Goal: Use online tool/utility: Use online tool/utility

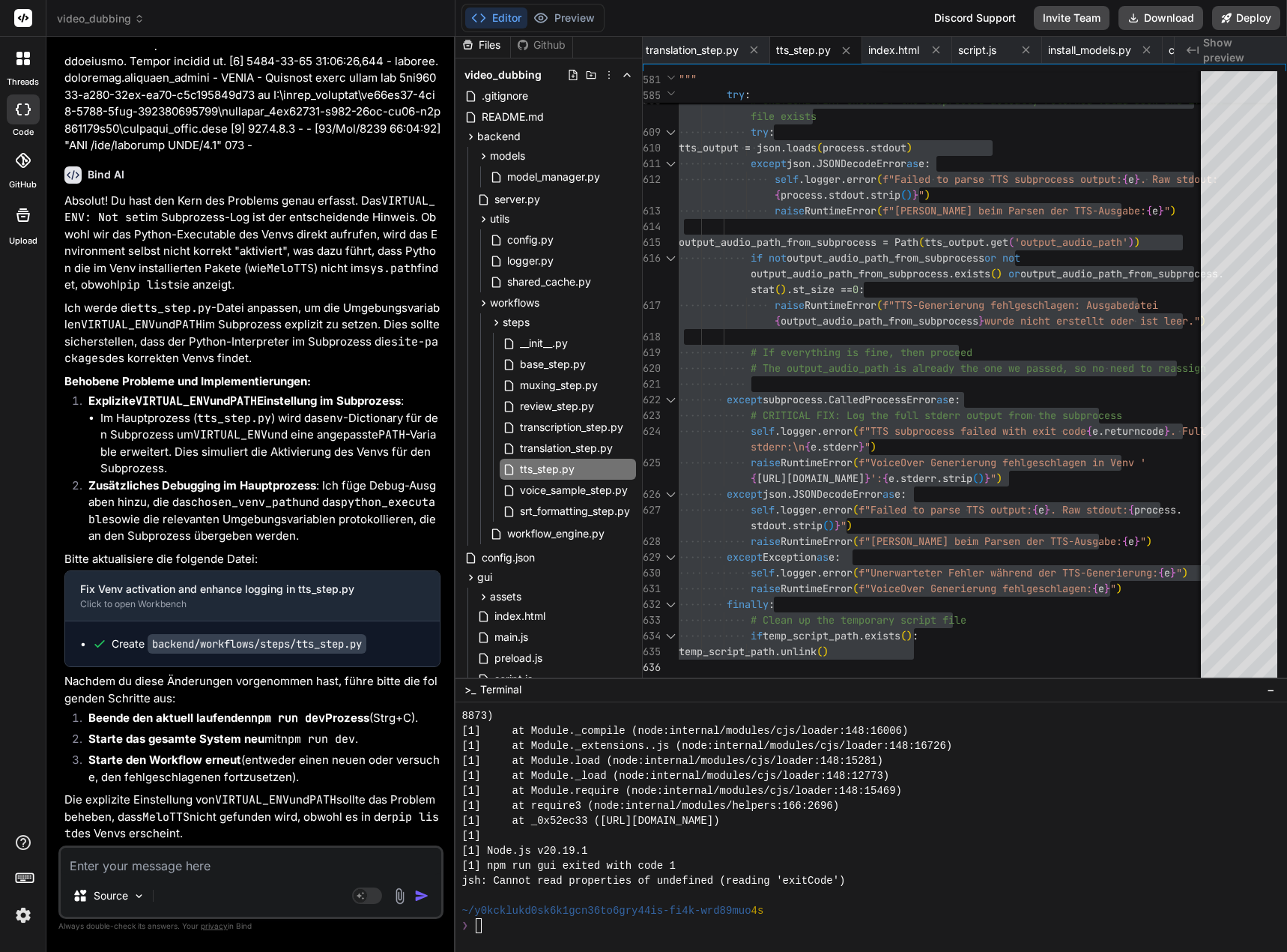
scroll to position [171395, 0]
click at [207, 868] on textarea at bounding box center [251, 861] width 380 height 27
paste textarea "[0] [DATE] 02:38:55,573 - workflow.3db8306a-3f83-4aa0-a1e5-9474612ad655 - ERROR…"
type textarea "[0] [DATE] 02:38:55,573 - workflow.3db8306a-3f83-4aa0-a1e5-9474612ad655 - ERROR…"
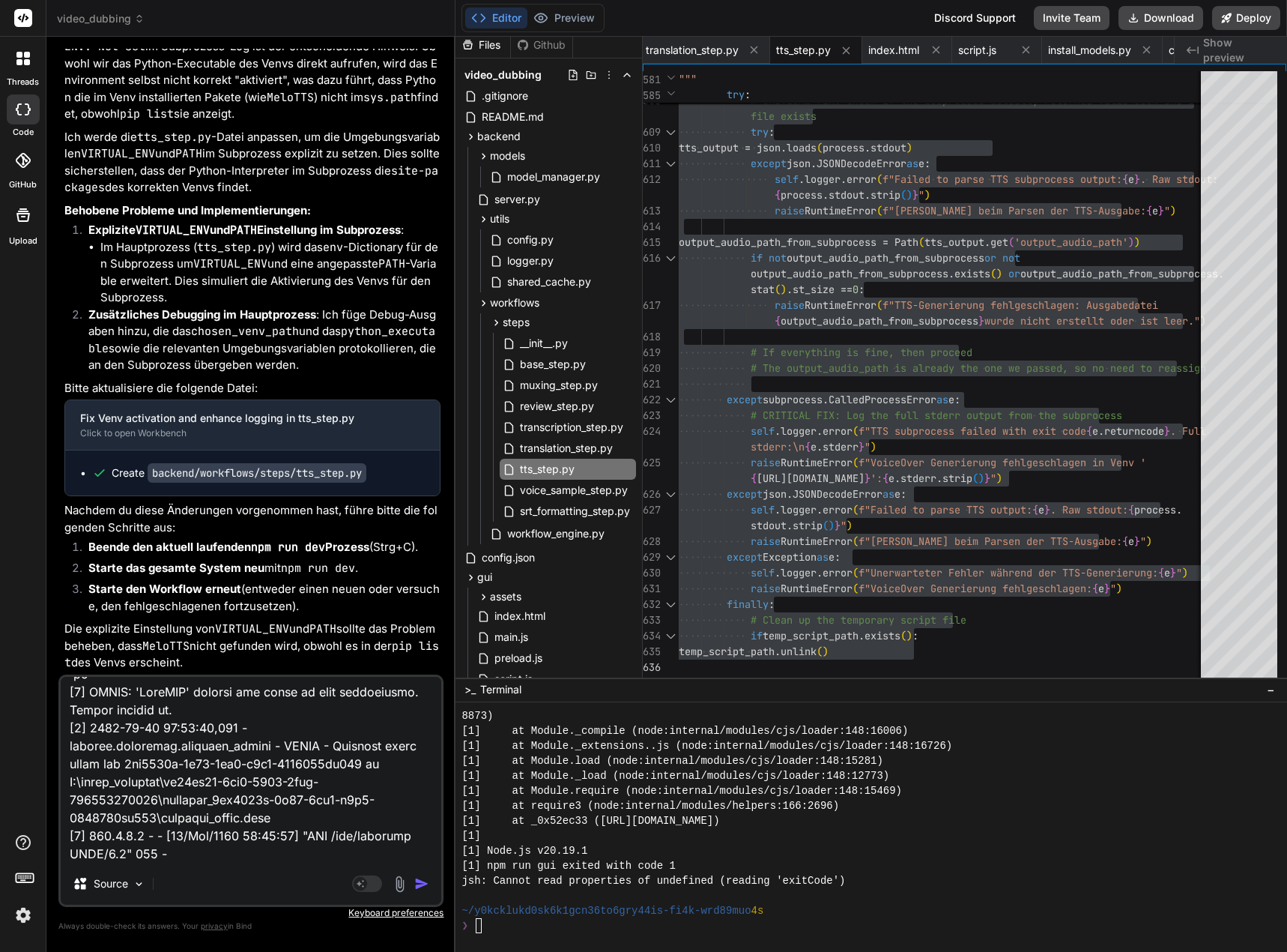
type textarea "x"
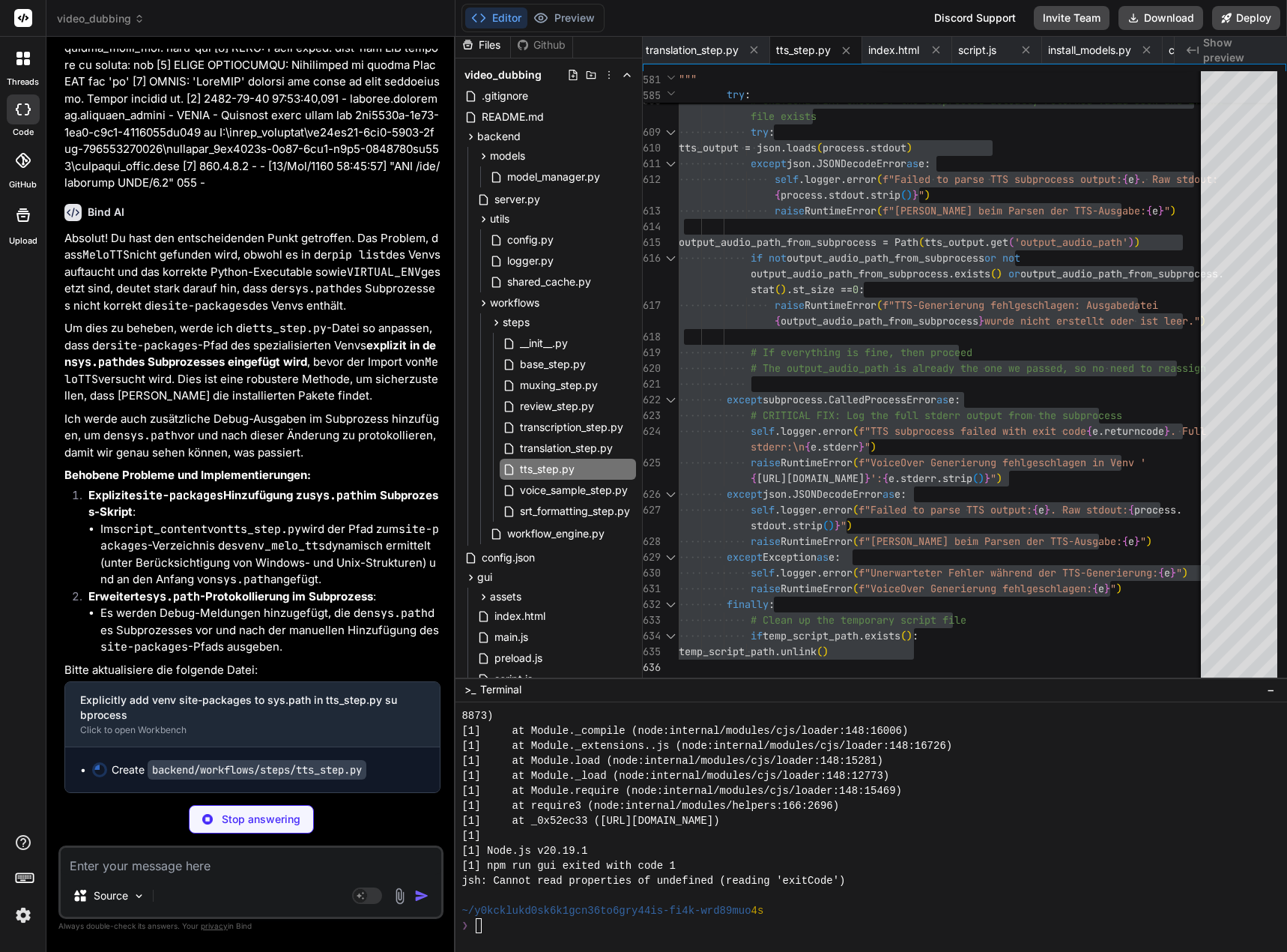
scroll to position [175861, 0]
type textarea "x"
type textarea "finally: # Clean up the temporary script file if temp_script_path.exists(): tem…"
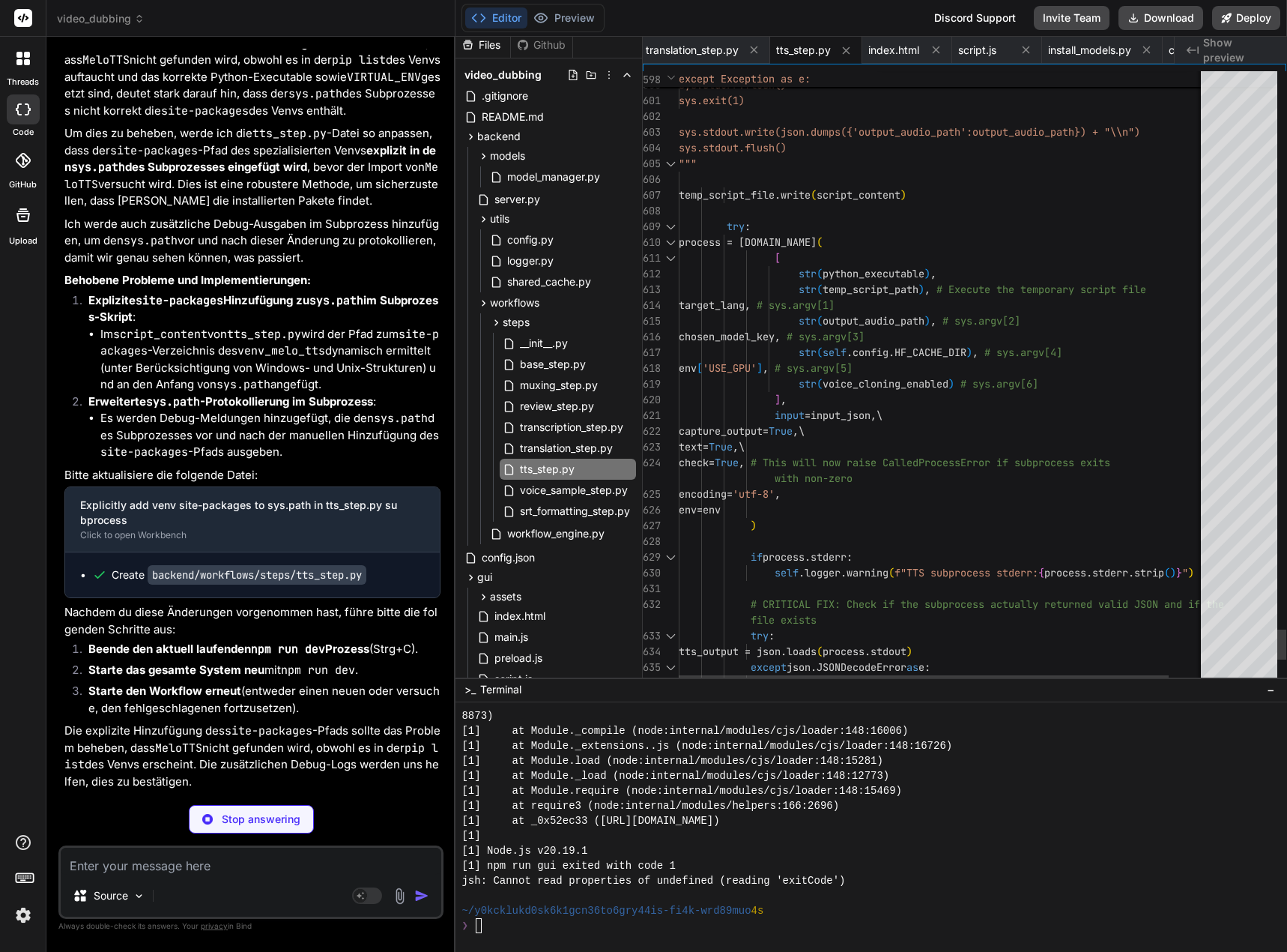
type textarea "x"
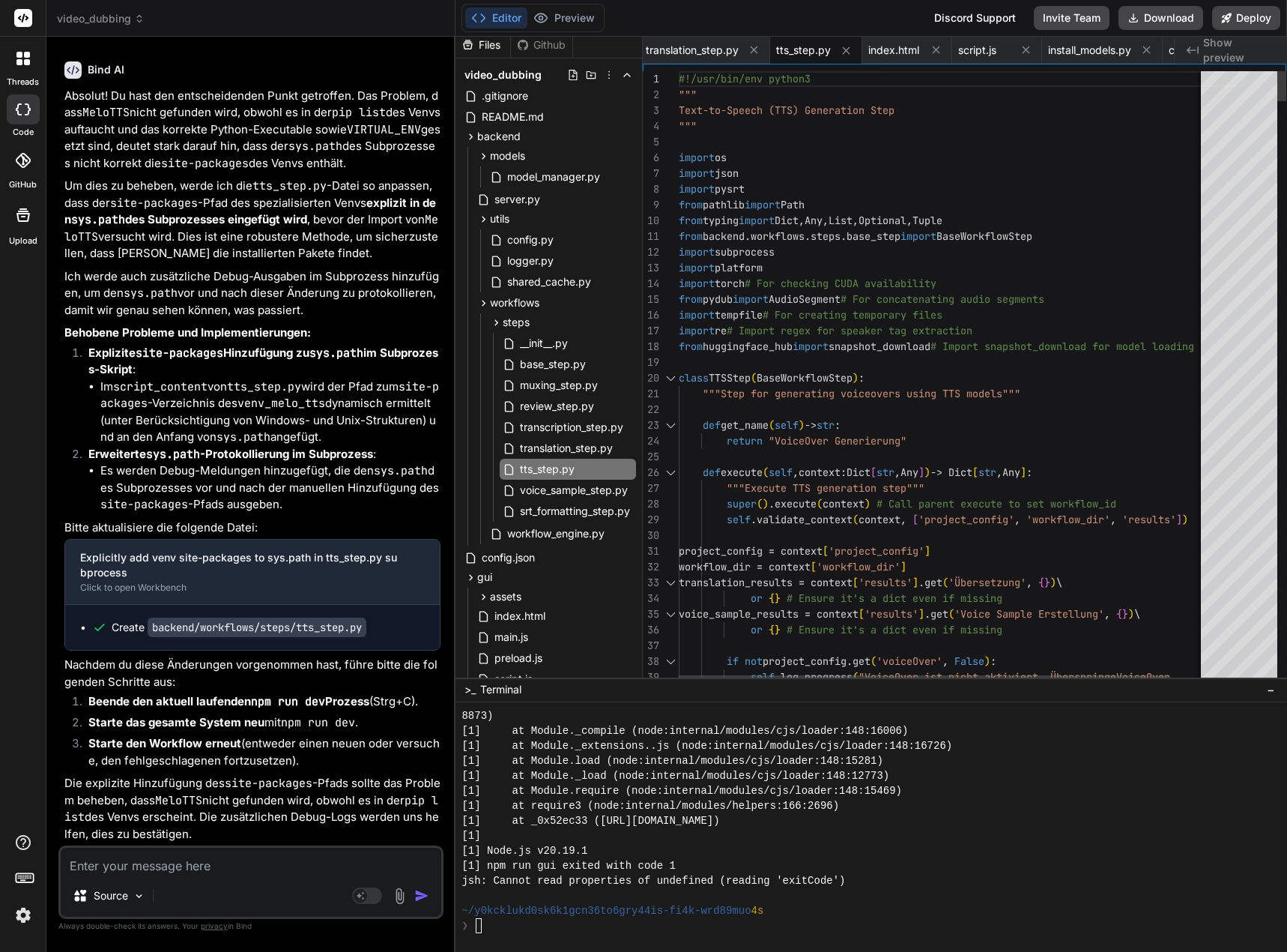
type textarea "#!/usr/bin/env python3 """ Text-to-Speech (TTS) Generation Step """ import os i…"
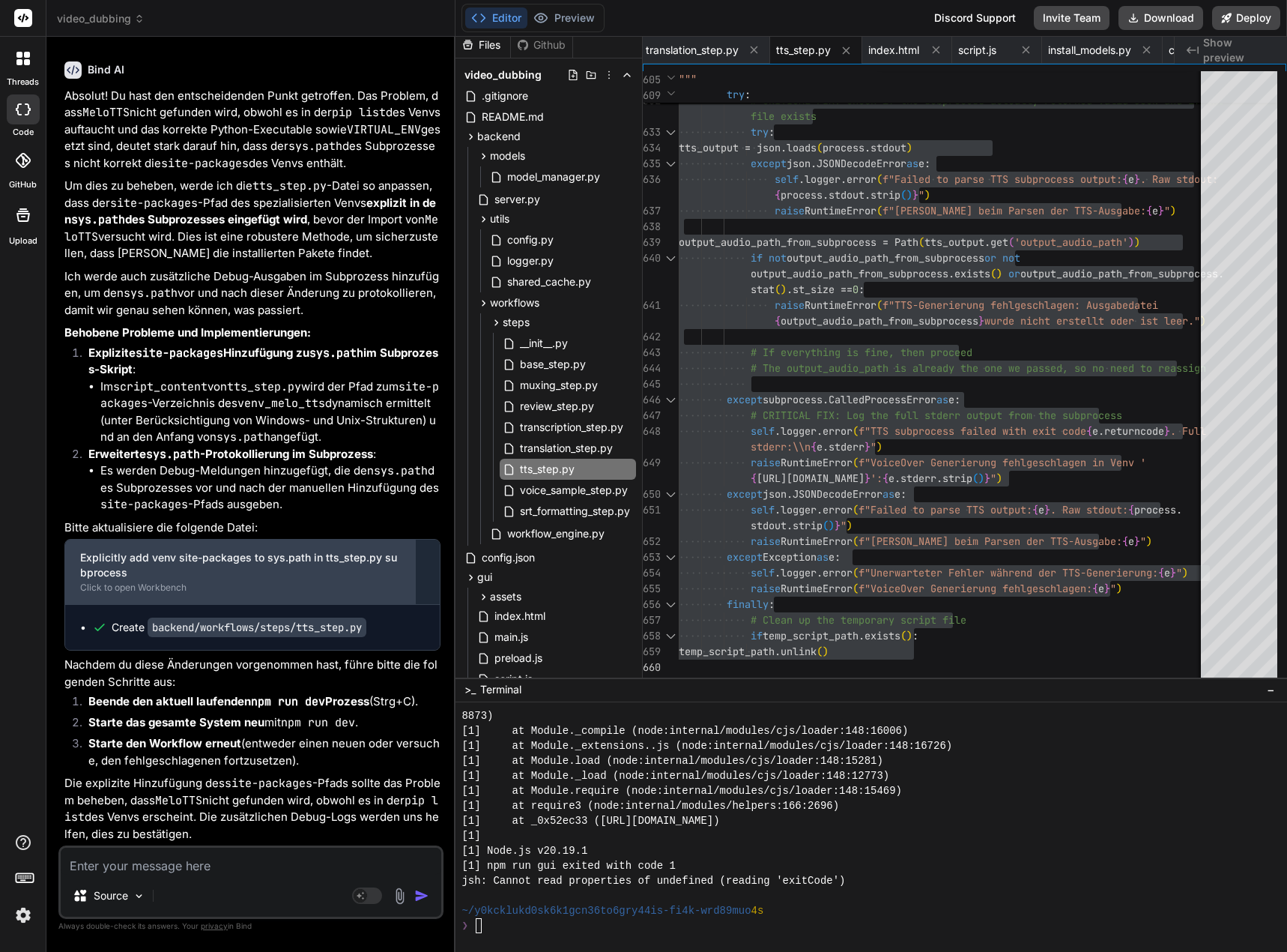
scroll to position [176003, 0]
